Goal: Transaction & Acquisition: Purchase product/service

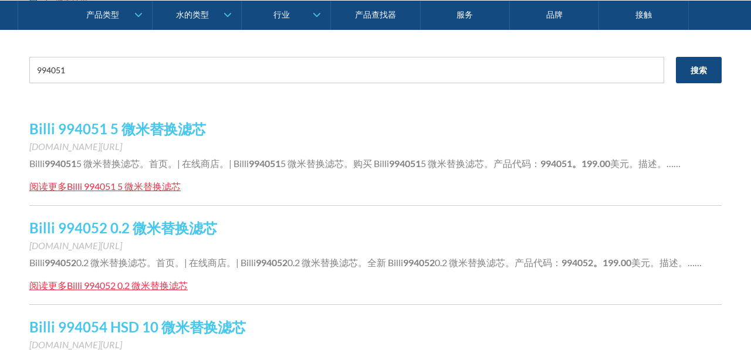
click at [122, 144] on font "www.waterpeople.com.au/product/billi-994051-5-micron-replacement-filter-cartrid…" at bounding box center [75, 146] width 93 height 11
click at [197, 134] on font "Billi 994051 5 微米替换滤芯" at bounding box center [117, 128] width 177 height 17
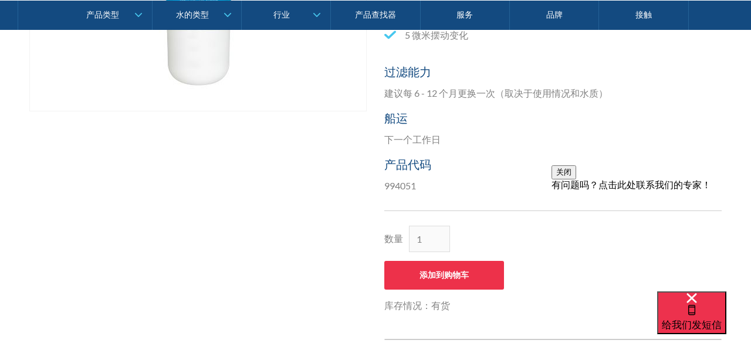
scroll to position [443, 0]
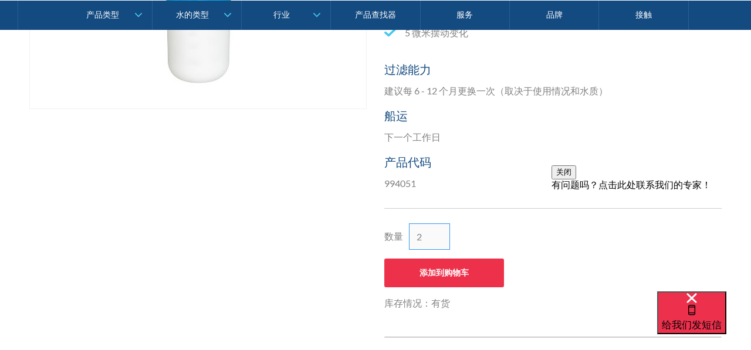
type input "2"
click at [442, 233] on input "2" at bounding box center [429, 236] width 41 height 26
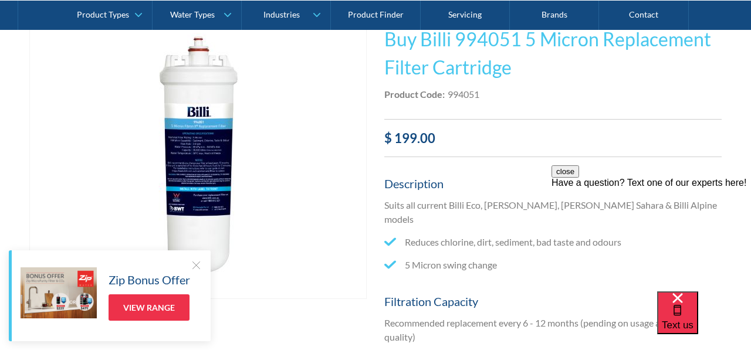
scroll to position [273, 0]
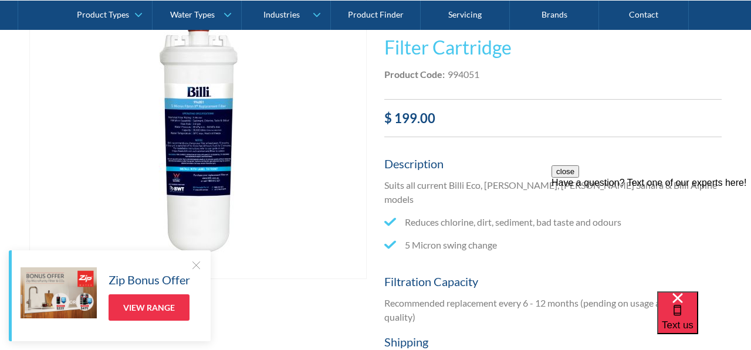
click at [200, 264] on div at bounding box center [196, 265] width 12 height 12
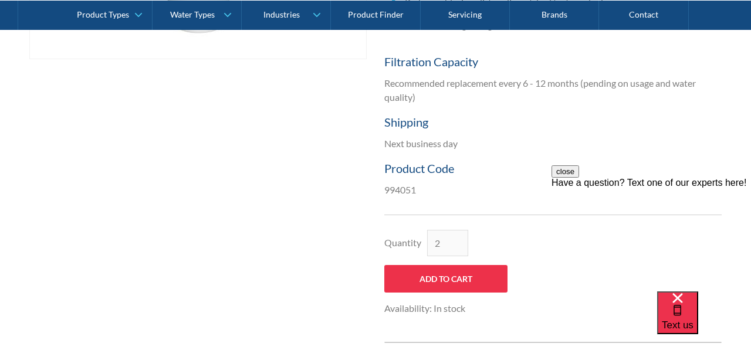
scroll to position [505, 0]
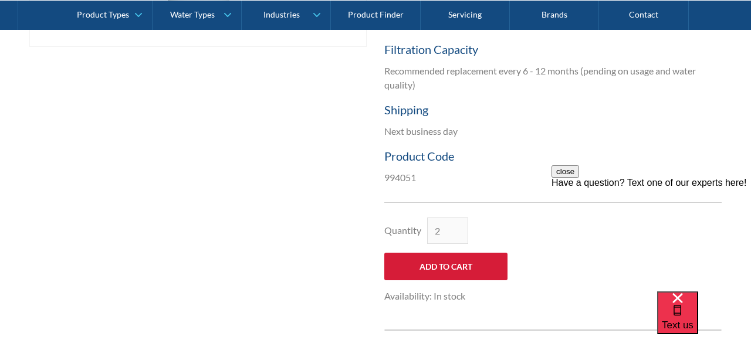
click at [446, 254] on input "Add to Cart" at bounding box center [445, 267] width 123 height 28
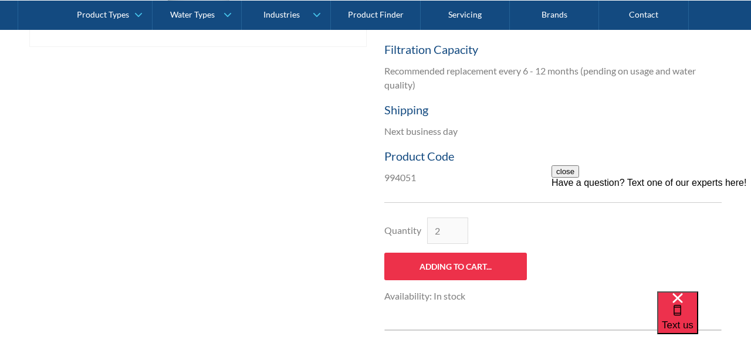
type input "Add to Cart"
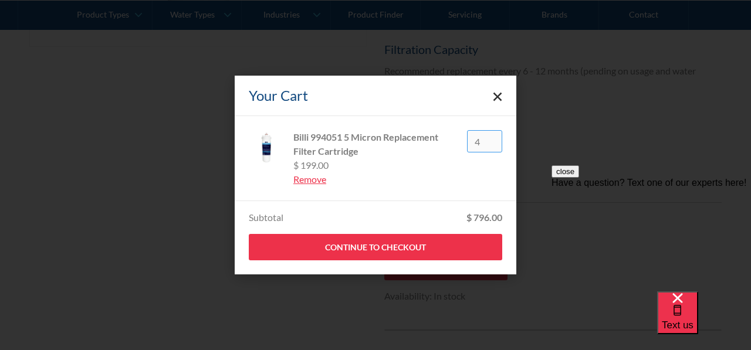
click at [493, 147] on input "4" at bounding box center [484, 141] width 35 height 22
type input "3"
type input "2"
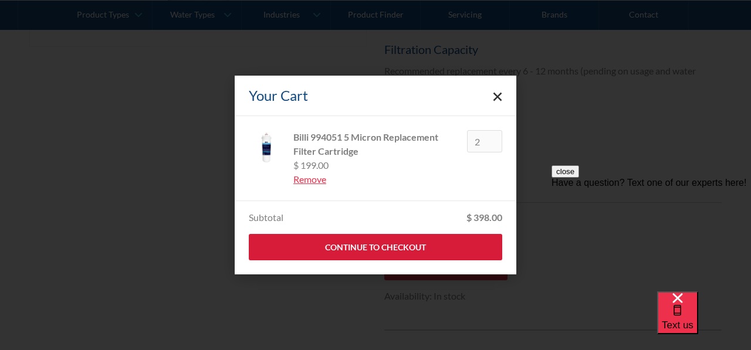
click at [459, 249] on link "Continue to Checkout" at bounding box center [375, 247] width 253 height 26
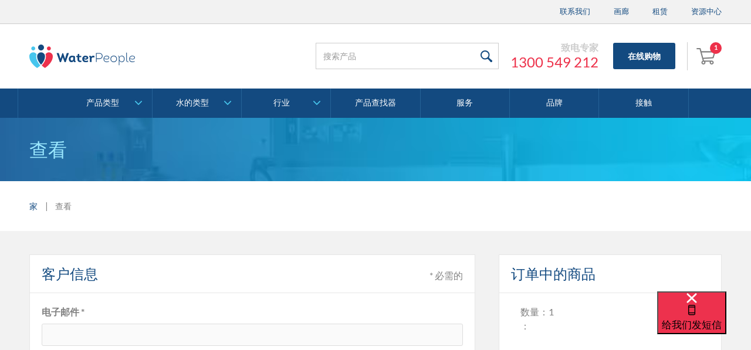
type input "[EMAIL_ADDRESS][DOMAIN_NAME]"
type input "[PERSON_NAME]"
type input "[STREET_ADDRESS]"
type input "[GEOGRAPHIC_DATA]"
type input "VIC"
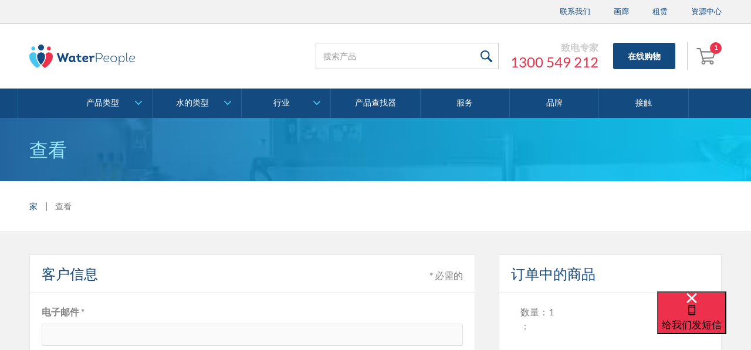
type input "3026"
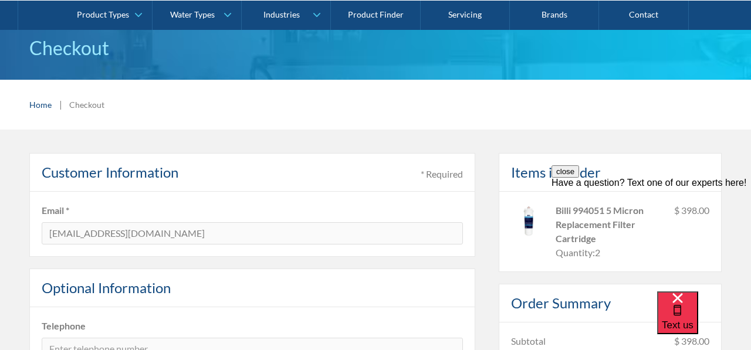
scroll to position [146, 0]
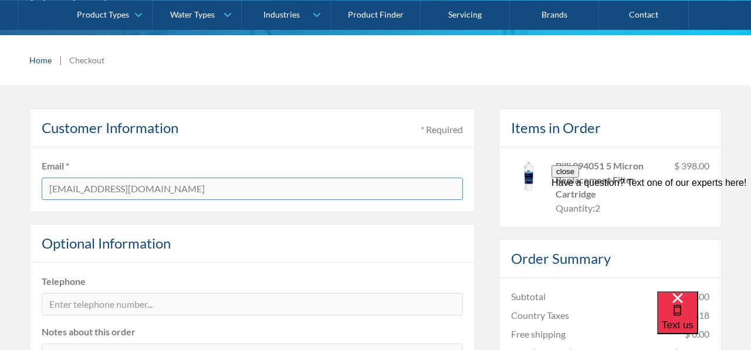
click at [277, 190] on input "[EMAIL_ADDRESS][DOMAIN_NAME]" at bounding box center [252, 189] width 421 height 22
click at [277, 185] on input "[EMAIL_ADDRESS][DOMAIN_NAME]" at bounding box center [252, 189] width 421 height 22
type input "s"
paste input "[EMAIL_ADDRESS][DOMAIN_NAME]"
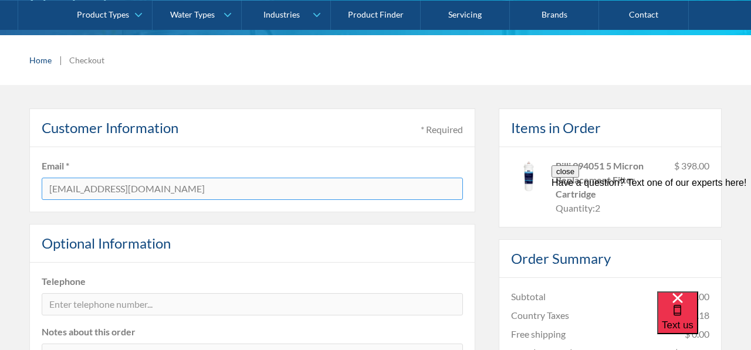
type input "[EMAIL_ADDRESS][DOMAIN_NAME]"
click at [326, 232] on div "Optional Information" at bounding box center [252, 243] width 446 height 39
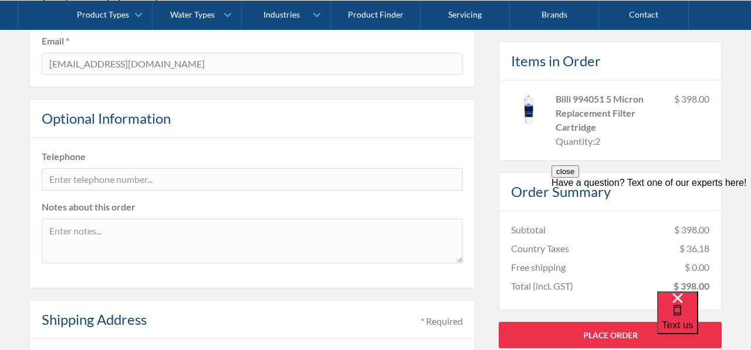
scroll to position [272, 0]
click at [297, 196] on fieldset "Telephone Notes about this order" at bounding box center [252, 212] width 446 height 151
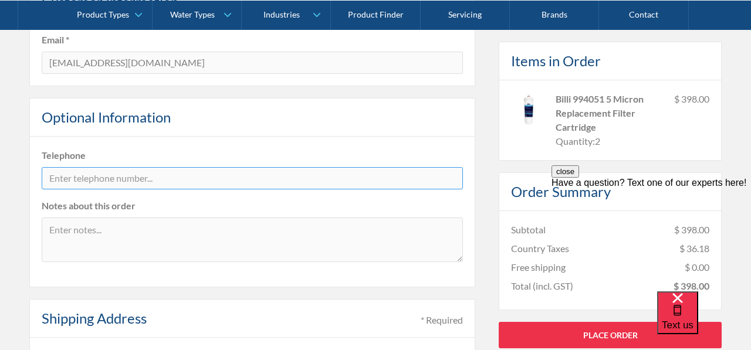
click at [295, 178] on input "tel" at bounding box center [252, 178] width 421 height 22
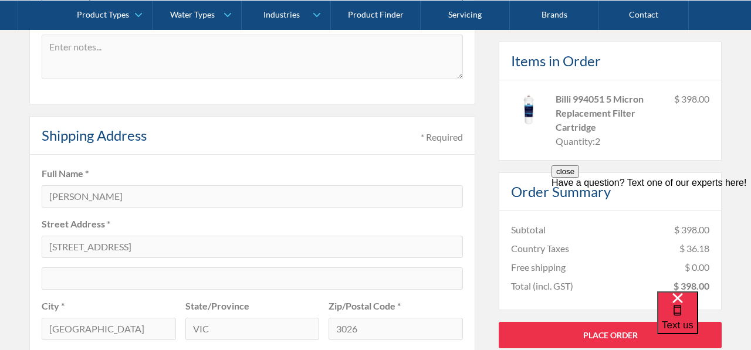
scroll to position [395, 0]
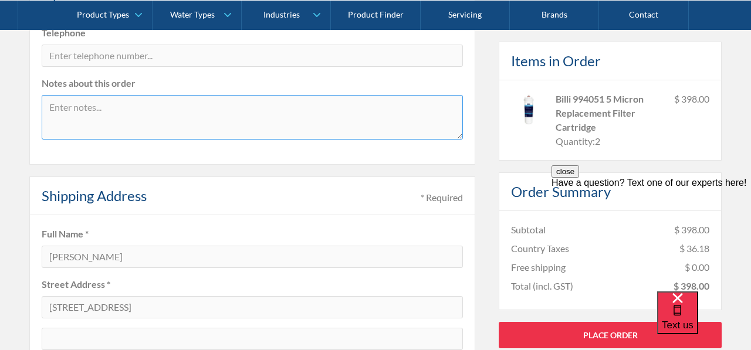
click at [285, 119] on textarea at bounding box center [252, 117] width 421 height 45
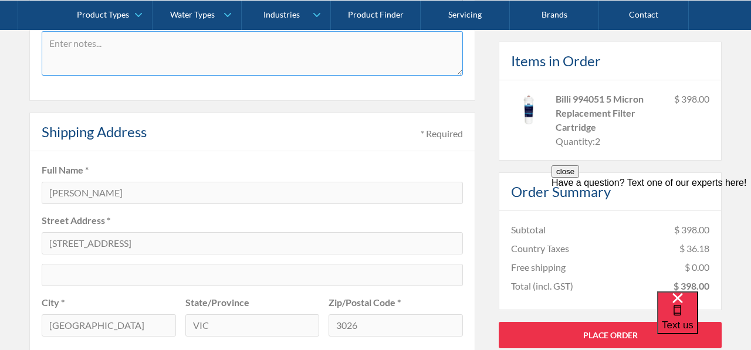
scroll to position [463, 0]
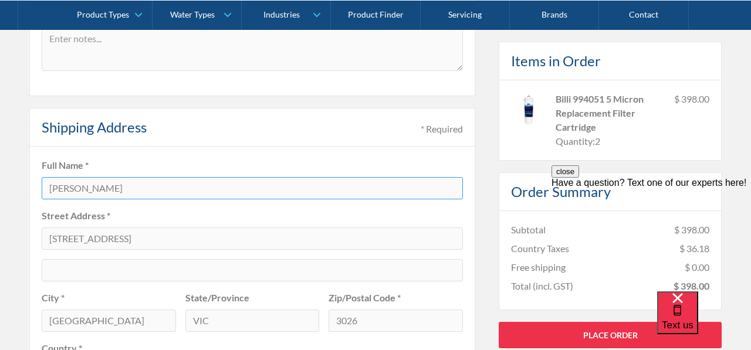
click at [273, 189] on input "[PERSON_NAME]" at bounding box center [252, 188] width 421 height 22
click at [290, 191] on input "[PERSON_NAME]" at bounding box center [252, 188] width 421 height 22
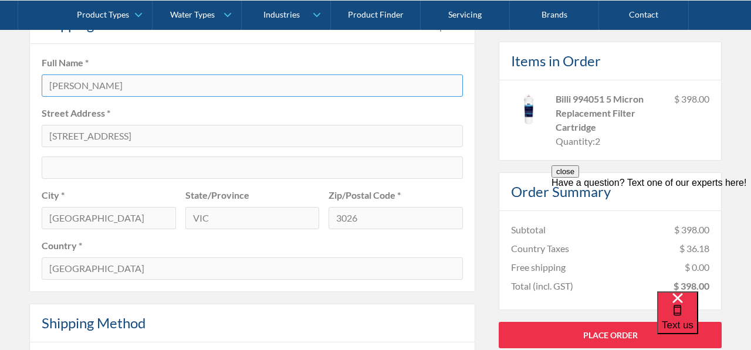
scroll to position [553, 0]
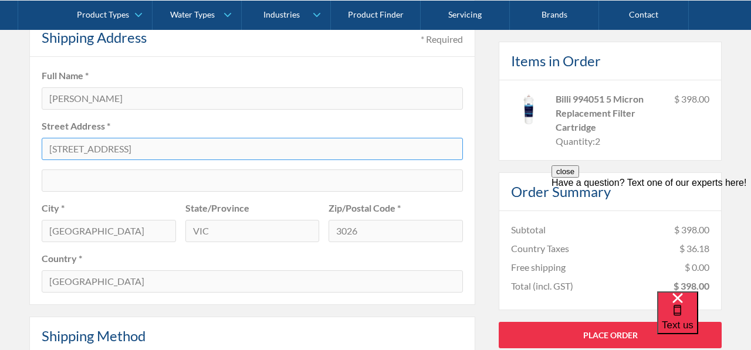
click at [244, 150] on input "[STREET_ADDRESS]" at bounding box center [252, 149] width 421 height 22
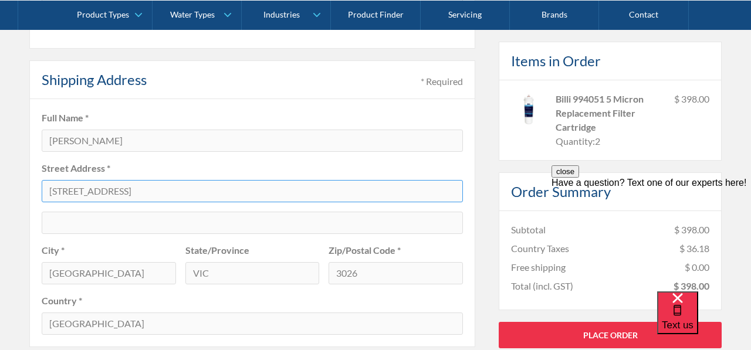
scroll to position [509, 0]
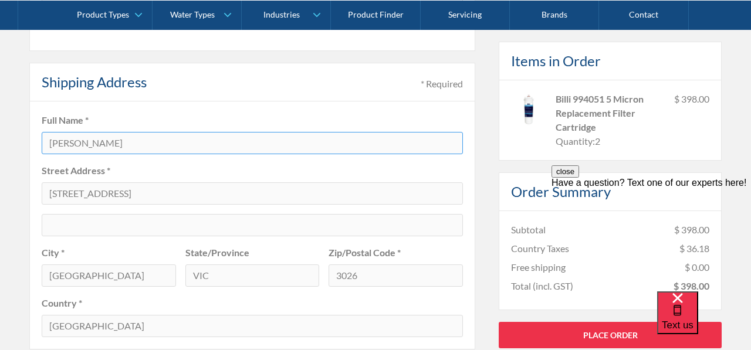
click at [259, 133] on input "[PERSON_NAME]" at bounding box center [252, 143] width 421 height 22
click at [247, 144] on input "[PERSON_NAME]" at bounding box center [252, 143] width 421 height 22
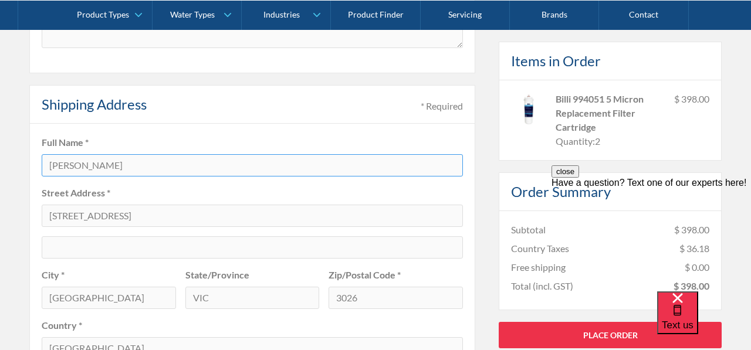
scroll to position [446, 0]
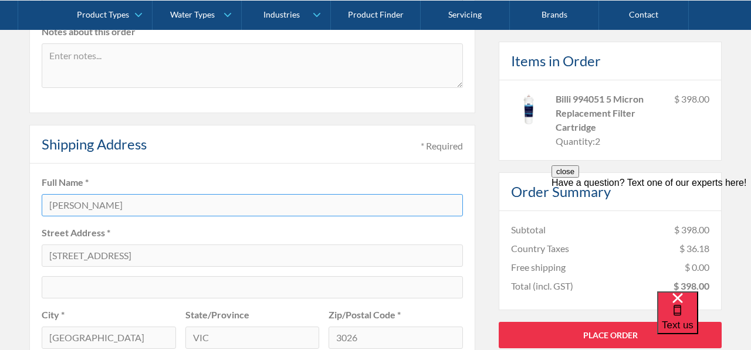
type input "[PERSON_NAME]"
click at [579, 178] on button "close" at bounding box center [565, 171] width 28 height 12
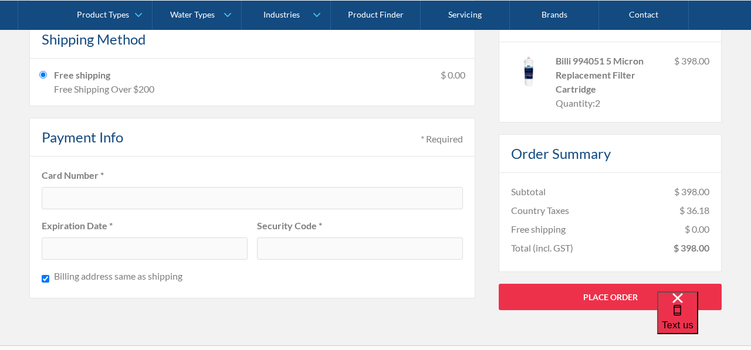
scroll to position [866, 0]
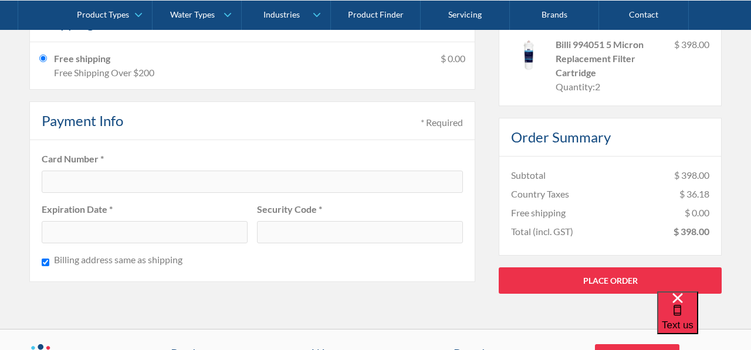
click at [281, 190] on div at bounding box center [252, 182] width 421 height 22
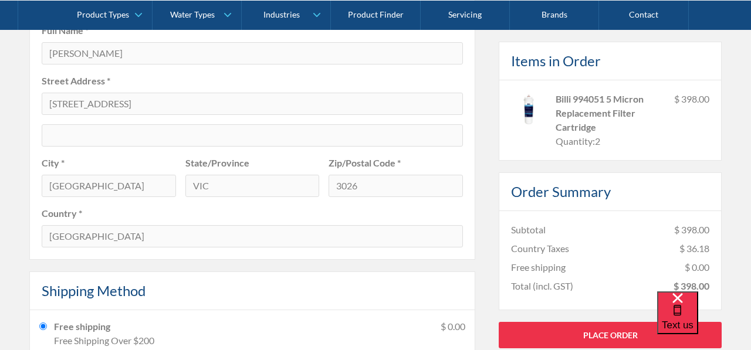
scroll to position [587, 0]
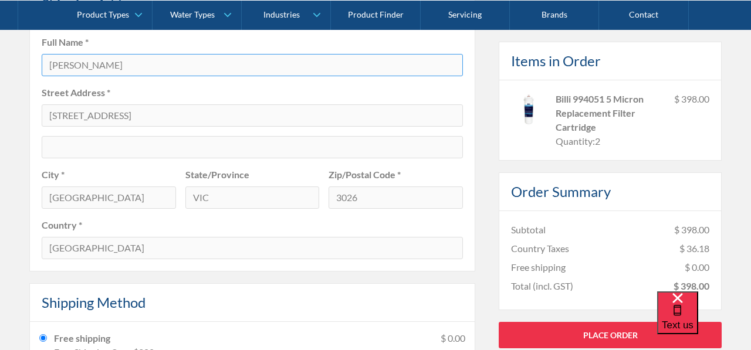
click at [223, 68] on input "[PERSON_NAME]" at bounding box center [252, 65] width 421 height 22
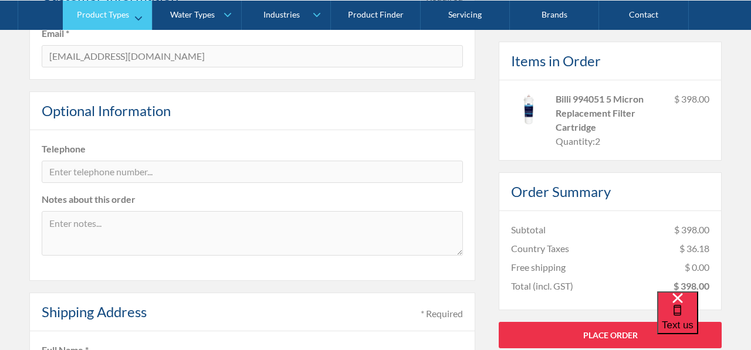
scroll to position [265, 0]
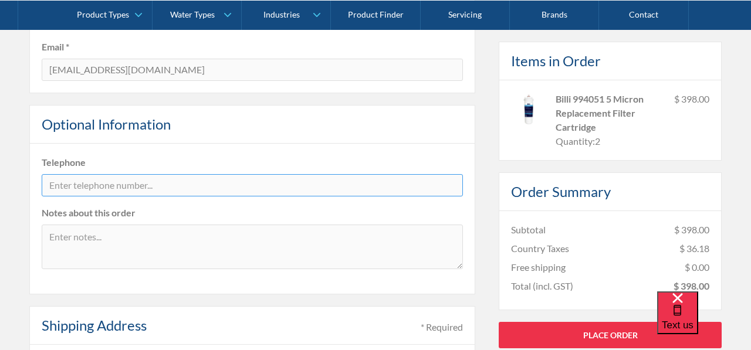
click at [233, 181] on input "tel" at bounding box center [252, 185] width 421 height 22
type input "0431845201"
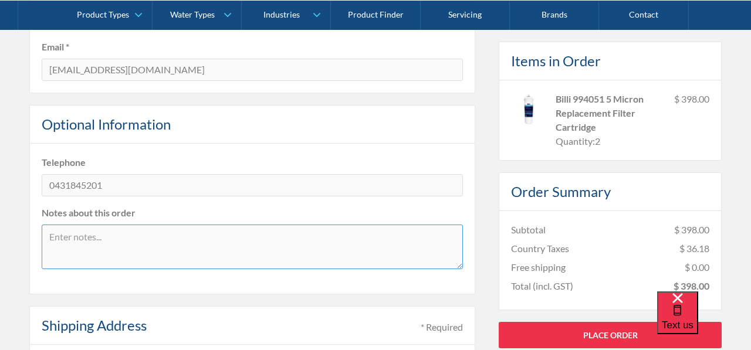
click at [227, 236] on textarea at bounding box center [252, 247] width 421 height 45
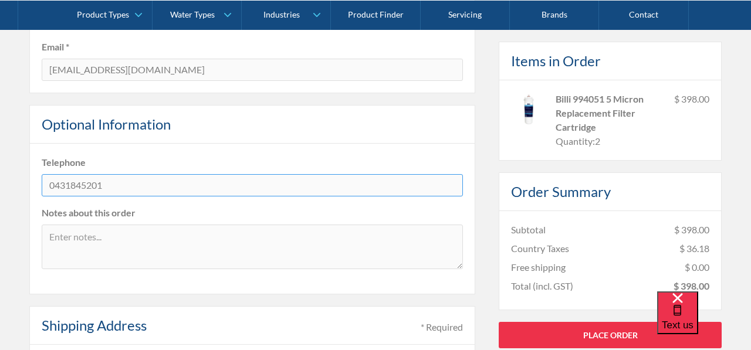
click at [62, 185] on input "0431845201" at bounding box center [252, 185] width 421 height 22
click at [56, 181] on input "0431845201" at bounding box center [252, 185] width 421 height 22
click at [70, 185] on input "0431845201" at bounding box center [252, 185] width 421 height 22
click at [89, 187] on input "0431845201" at bounding box center [252, 185] width 421 height 22
click at [120, 187] on input "0431845201" at bounding box center [252, 185] width 421 height 22
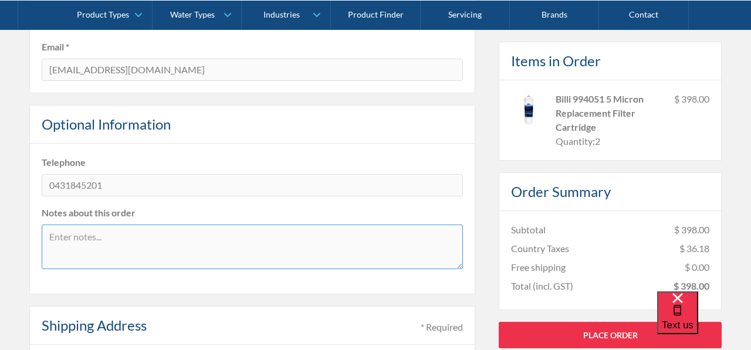
click at [139, 247] on textarea at bounding box center [252, 247] width 421 height 45
type textarea "p"
click at [155, 234] on textarea "please deliver before 4pm ,Mon-Fri" at bounding box center [252, 247] width 421 height 45
click at [224, 246] on textarea "please deliver before 4pm ,Mon-Fri" at bounding box center [252, 247] width 421 height 45
click at [55, 237] on textarea "please deliver before 4pm ,Mon-Fri ,Thanks." at bounding box center [252, 247] width 421 height 45
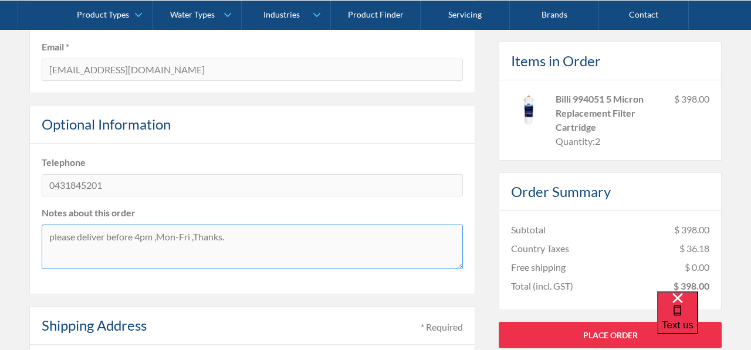
type textarea "please deliver before 4pm ,Mon-Fri ,Thanks."
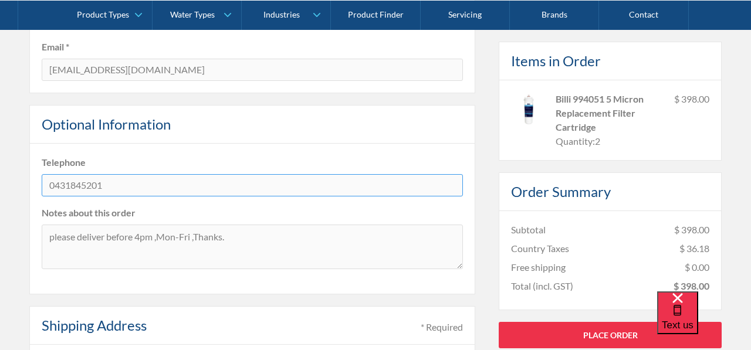
click at [208, 192] on input "0431845201" at bounding box center [252, 185] width 421 height 22
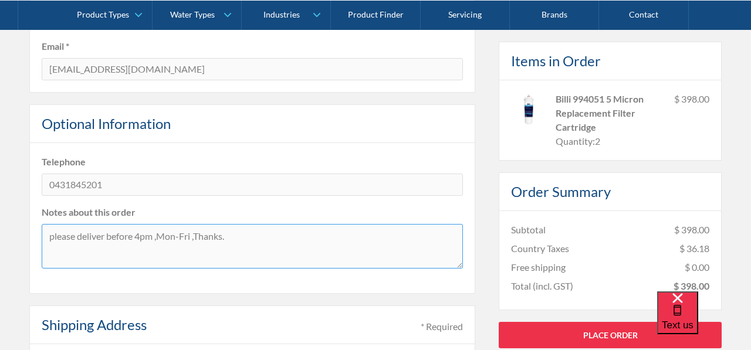
click at [143, 239] on textarea "please deliver before 4pm ,Mon-Fri ,Thanks." at bounding box center [252, 246] width 421 height 45
click at [271, 235] on textarea "please deliver before 4pm ,Mon-Fri ,Thanks." at bounding box center [252, 246] width 421 height 45
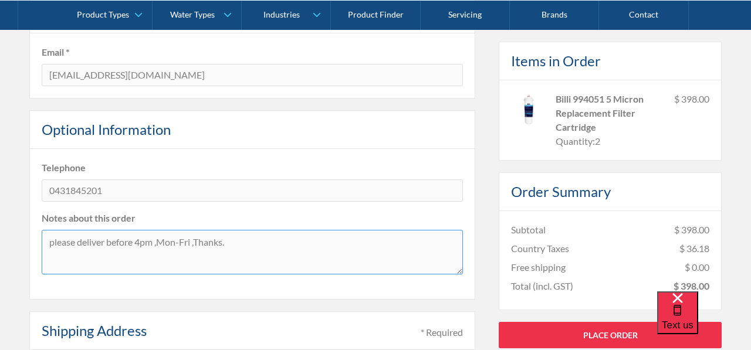
scroll to position [263, 0]
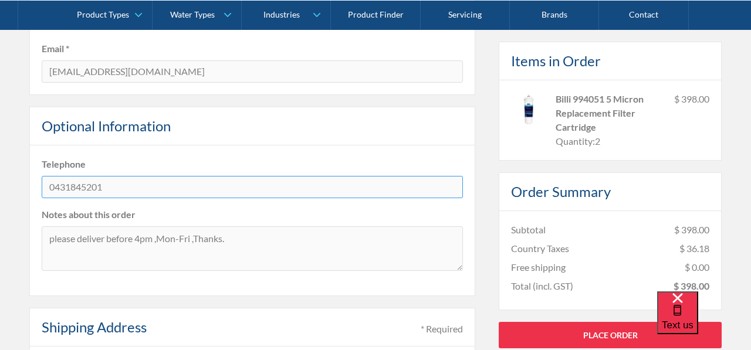
click at [67, 182] on input "0431845201" at bounding box center [252, 187] width 421 height 22
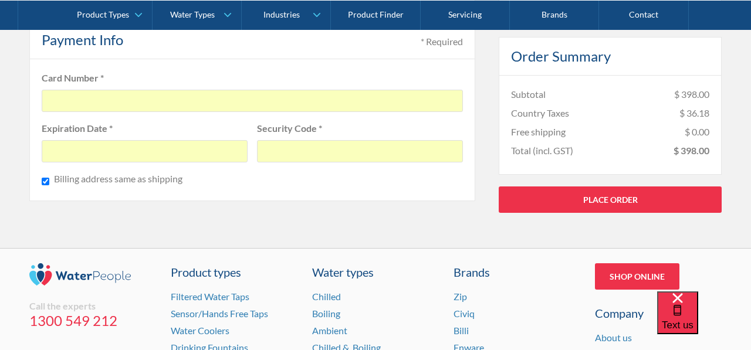
scroll to position [948, 0]
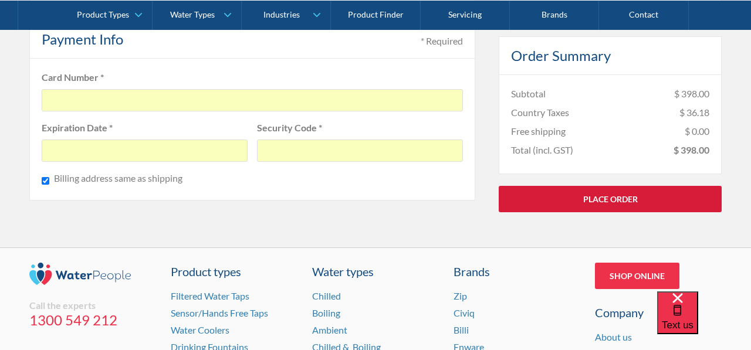
click at [586, 210] on link "Place Order" at bounding box center [610, 199] width 223 height 26
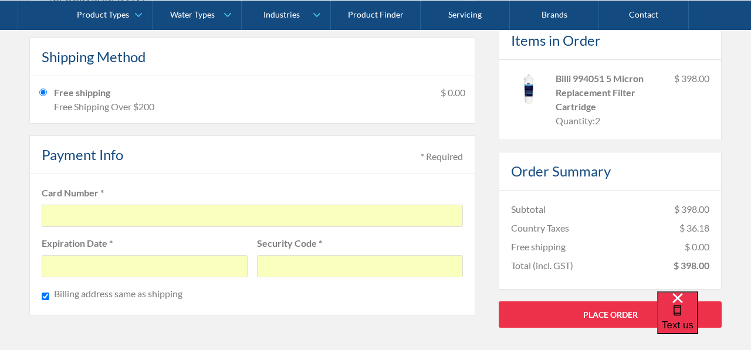
scroll to position [908, 0]
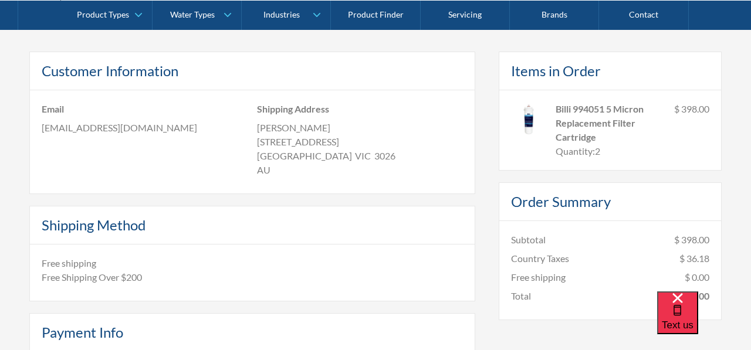
click at [358, 201] on div "Customer Information Email layla.yuan@bydmelbourne.com.au Shipping Address Kevi…" at bounding box center [252, 260] width 446 height 416
